Goal: Information Seeking & Learning: Find specific fact

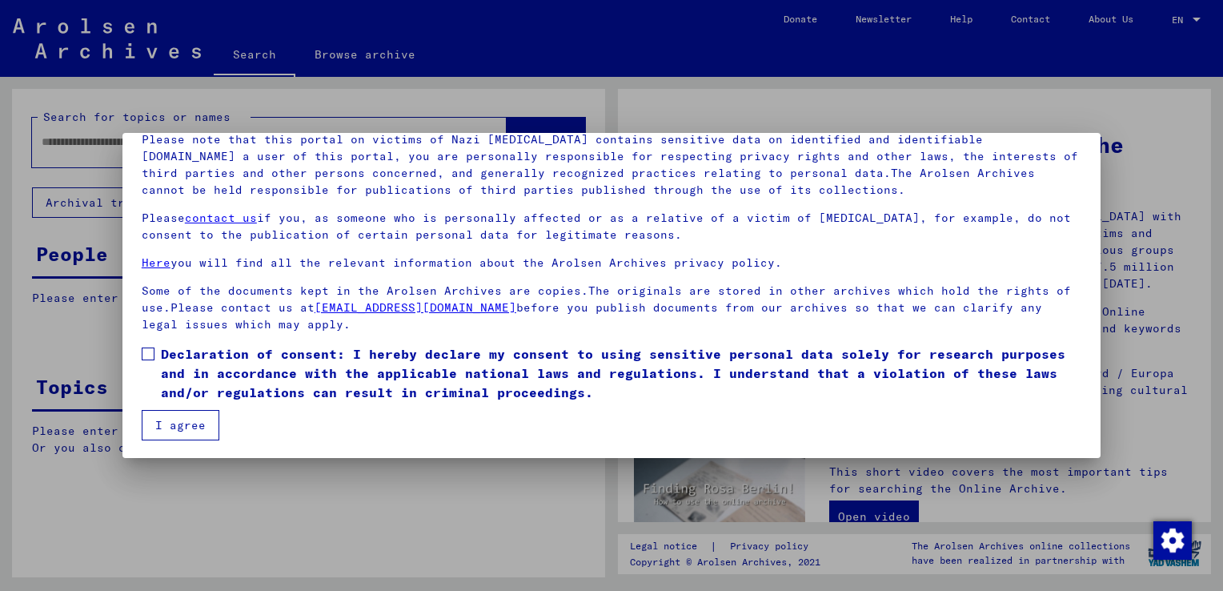
scroll to position [119, 0]
click at [146, 349] on span at bounding box center [148, 353] width 13 height 13
click at [171, 422] on button "I agree" at bounding box center [181, 424] width 78 height 30
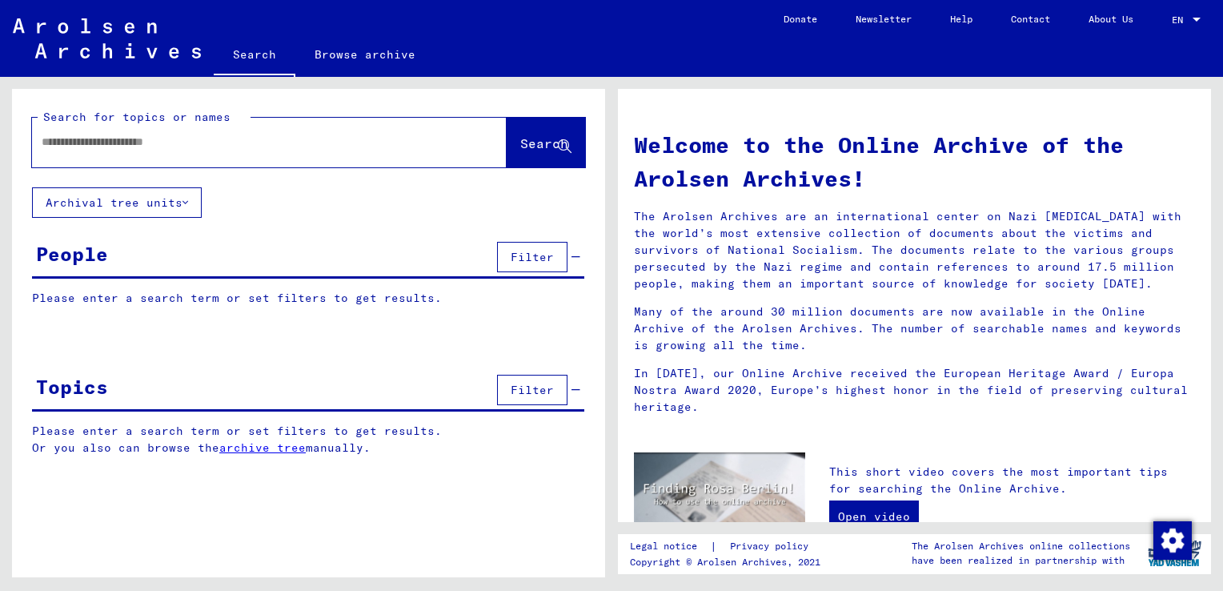
click at [91, 143] on input "text" at bounding box center [250, 142] width 417 height 17
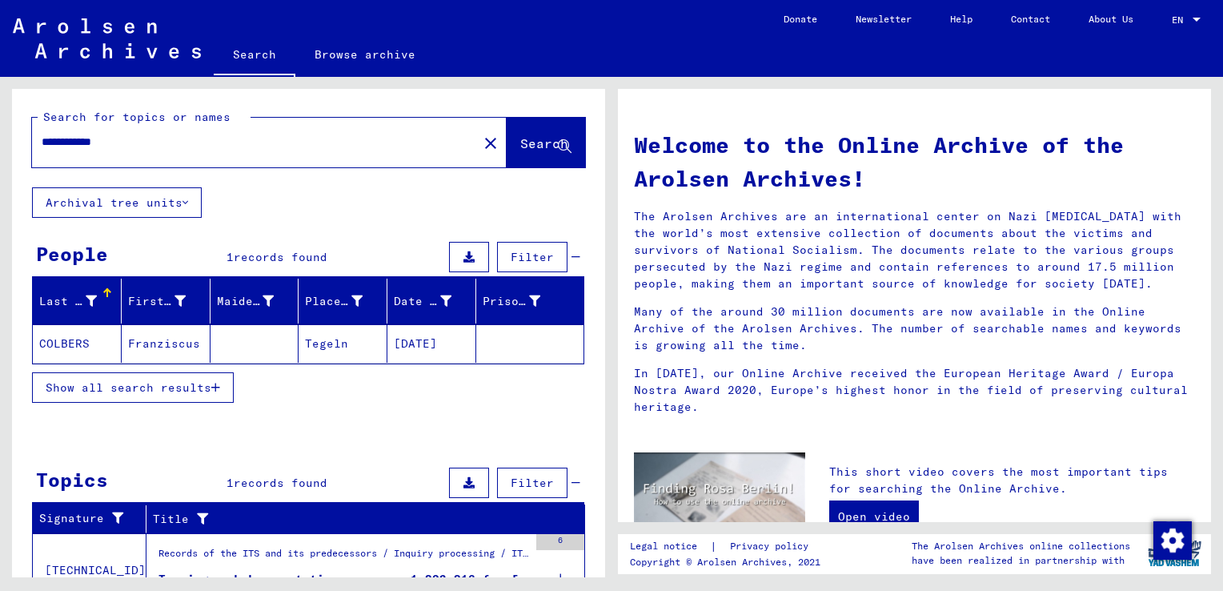
click at [142, 340] on mat-cell "Franziscus" at bounding box center [166, 343] width 89 height 38
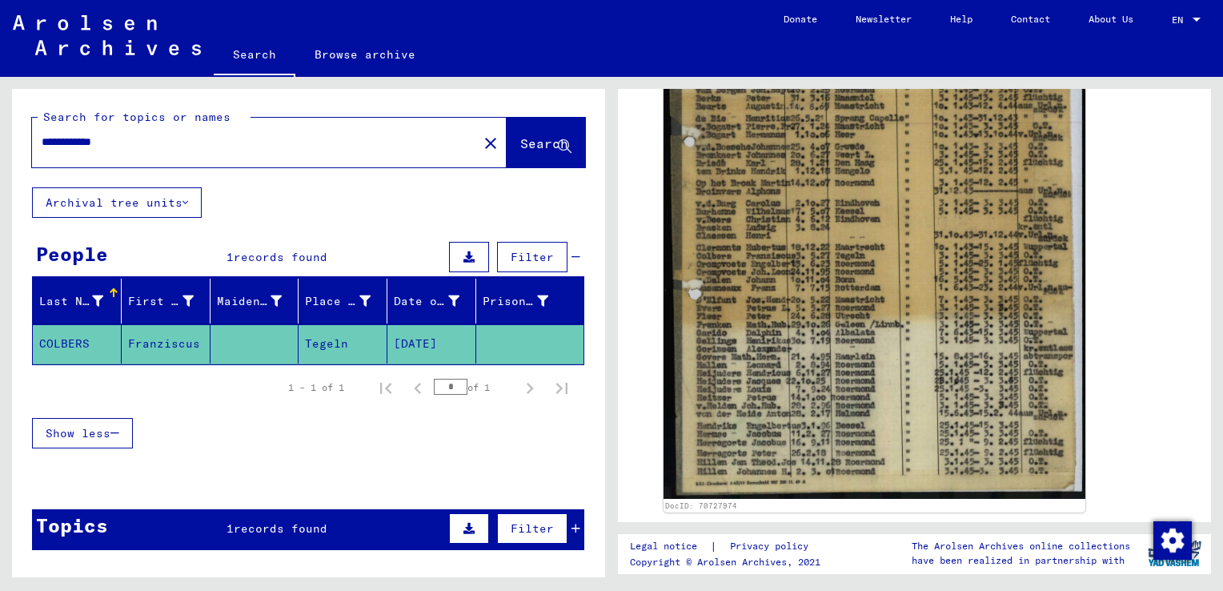
scroll to position [400, 0]
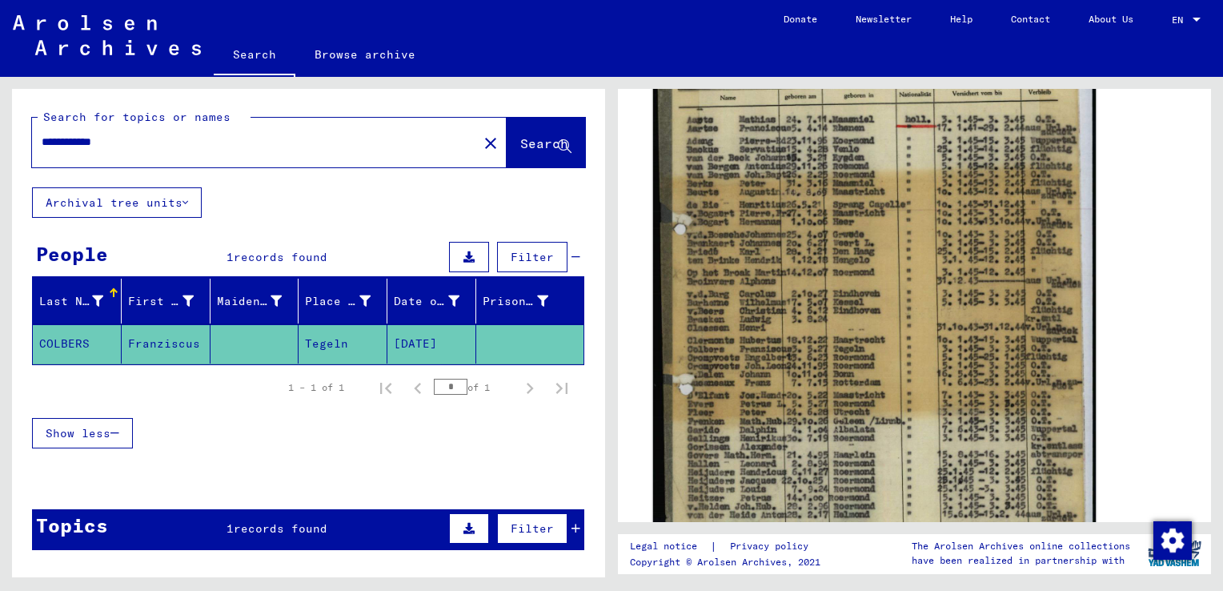
click at [796, 303] on img at bounding box center [874, 301] width 443 height 605
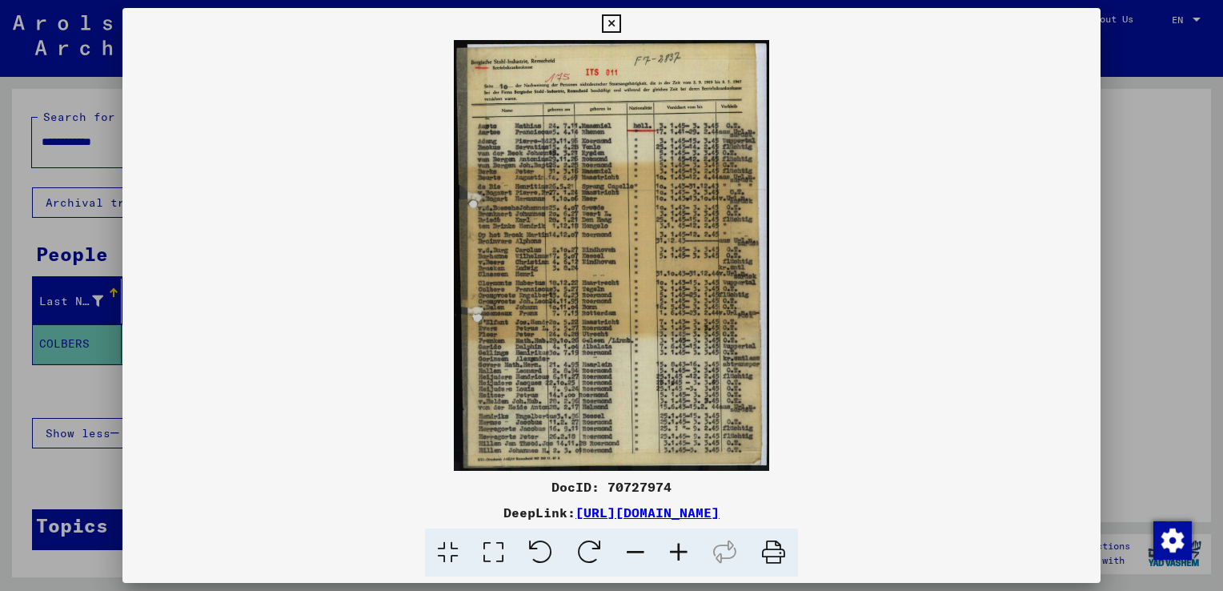
click at [613, 18] on icon at bounding box center [611, 23] width 18 height 19
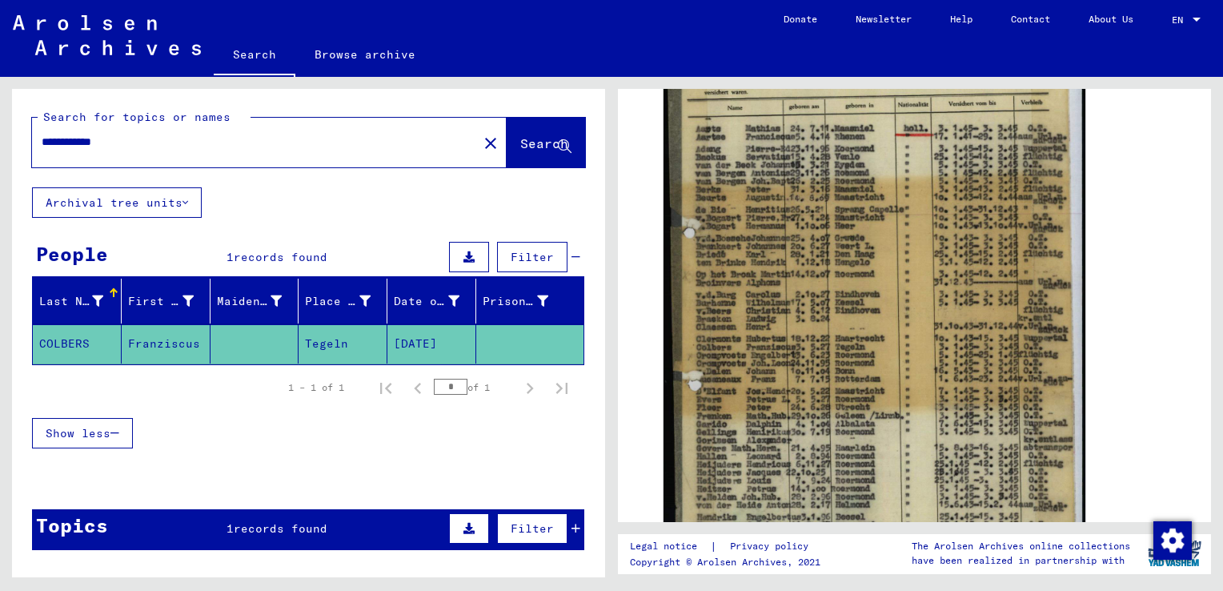
click at [134, 136] on input "**********" at bounding box center [255, 142] width 427 height 17
type input "*******"
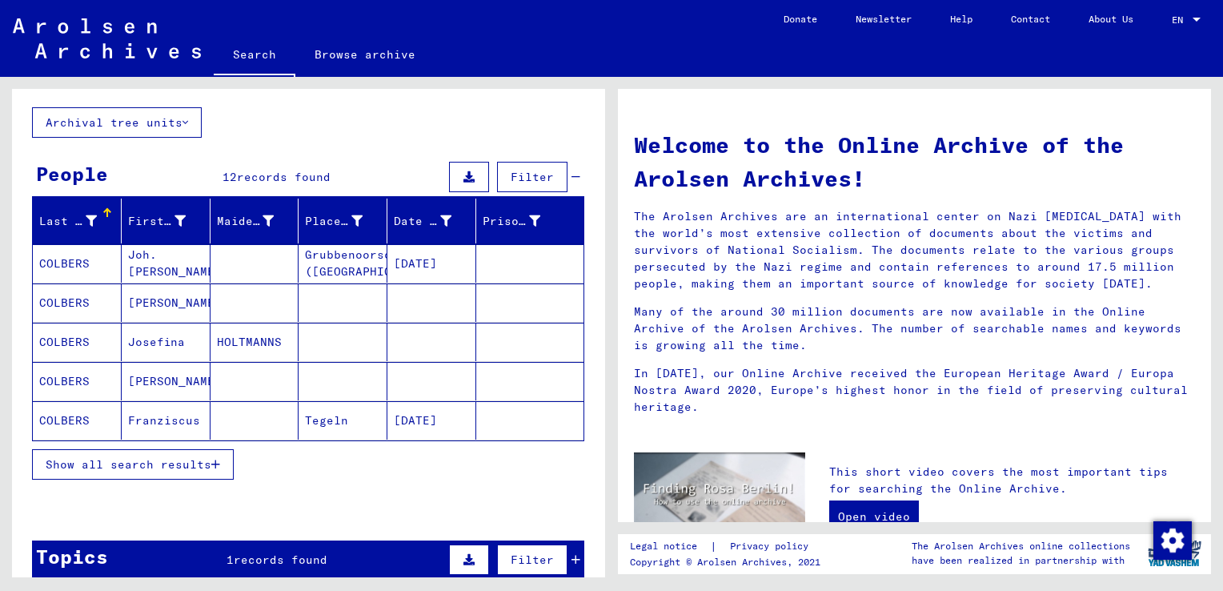
scroll to position [160, 0]
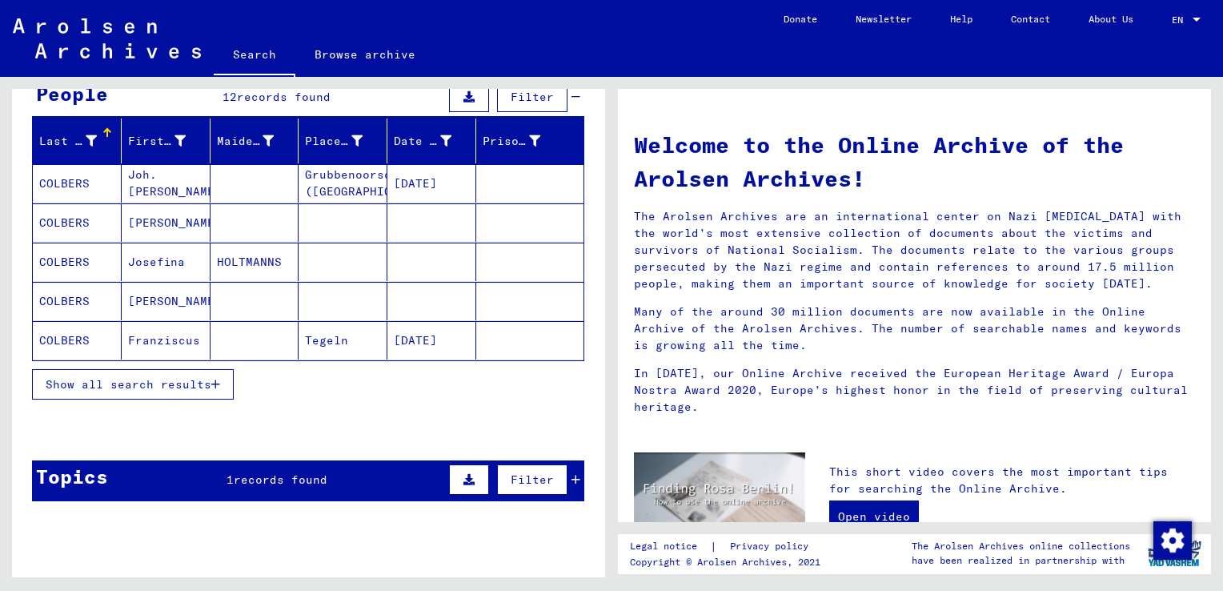
click at [150, 379] on span "Show all search results" at bounding box center [129, 384] width 166 height 14
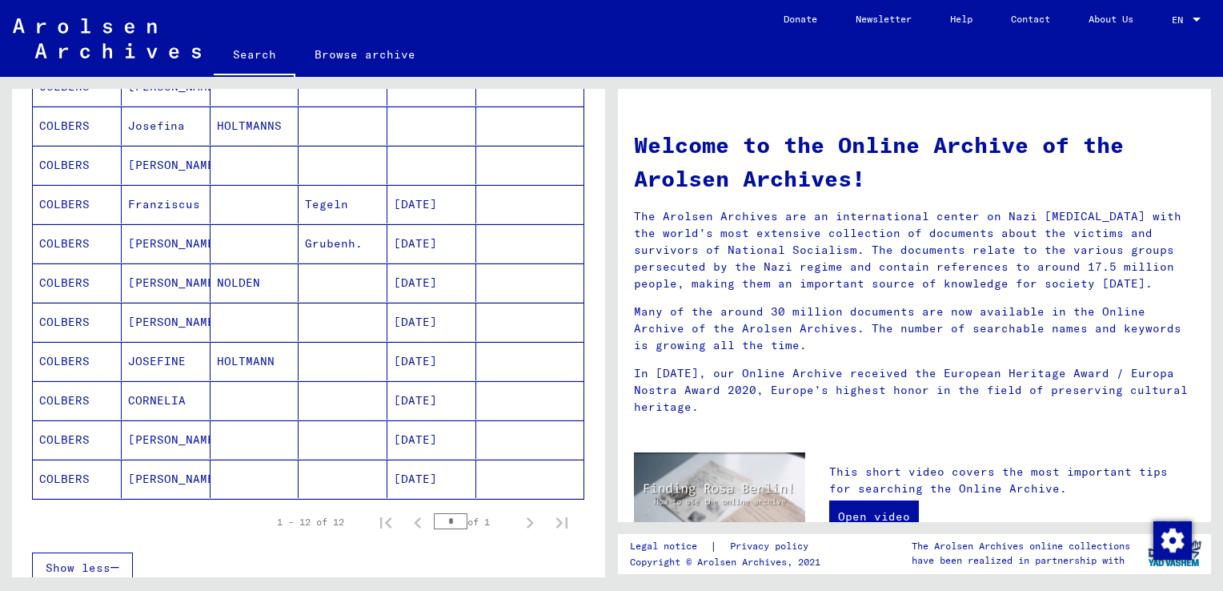
scroll to position [320, 0]
